Goal: Task Accomplishment & Management: Use online tool/utility

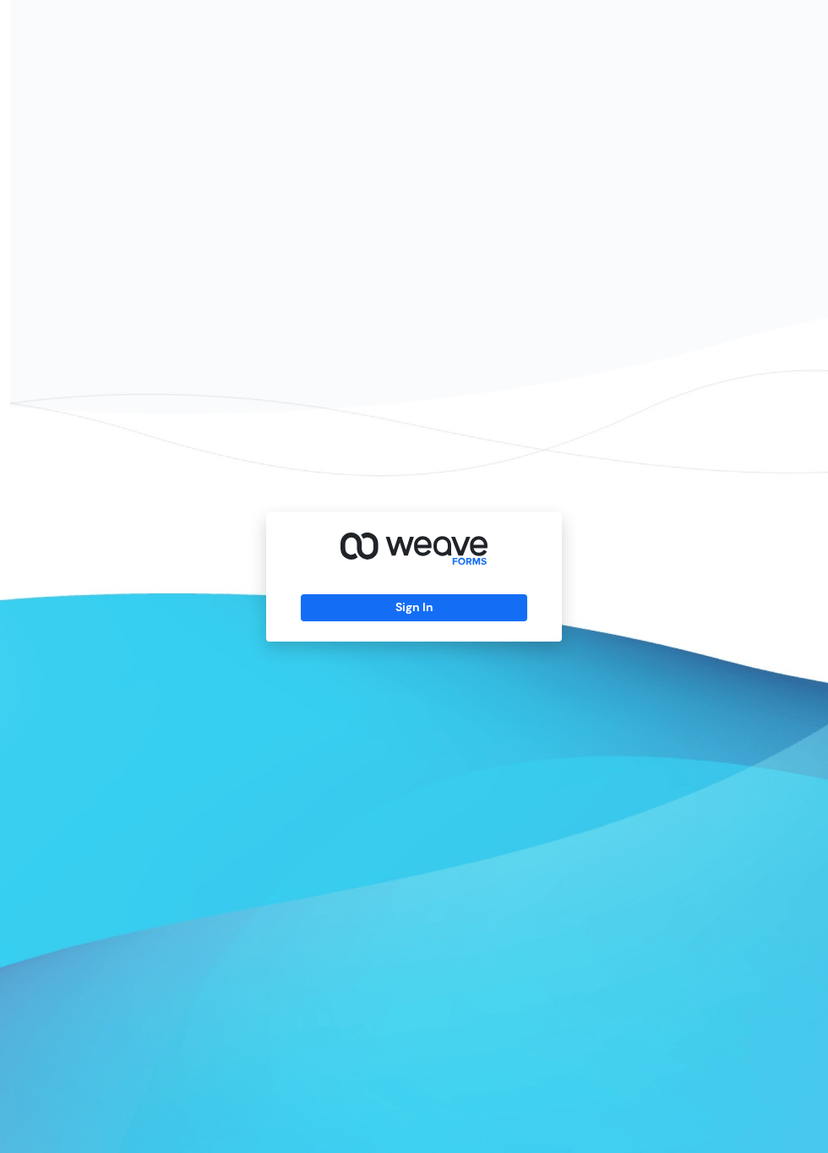
click at [453, 621] on button "Sign In" at bounding box center [414, 607] width 226 height 27
